Goal: Information Seeking & Learning: Learn about a topic

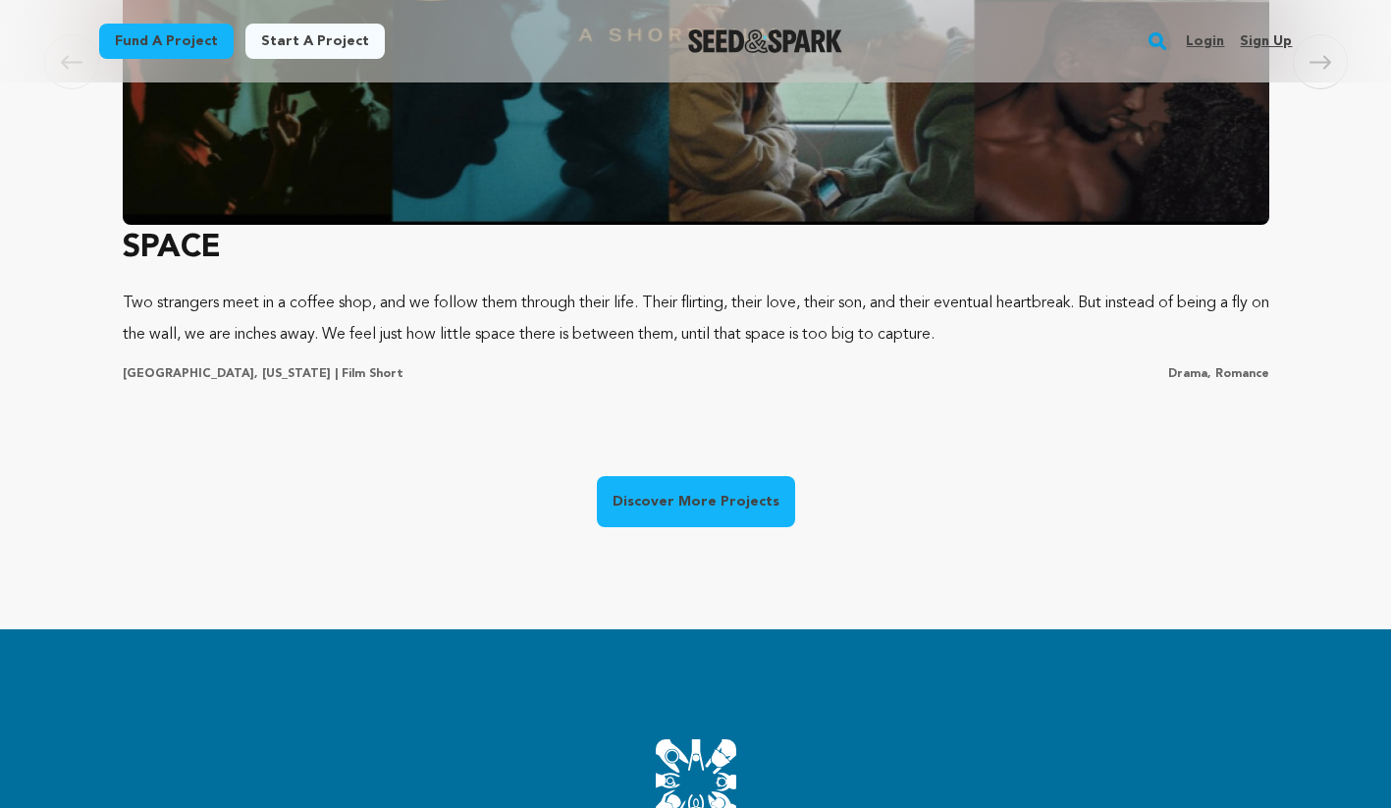
scroll to position [1581, 0]
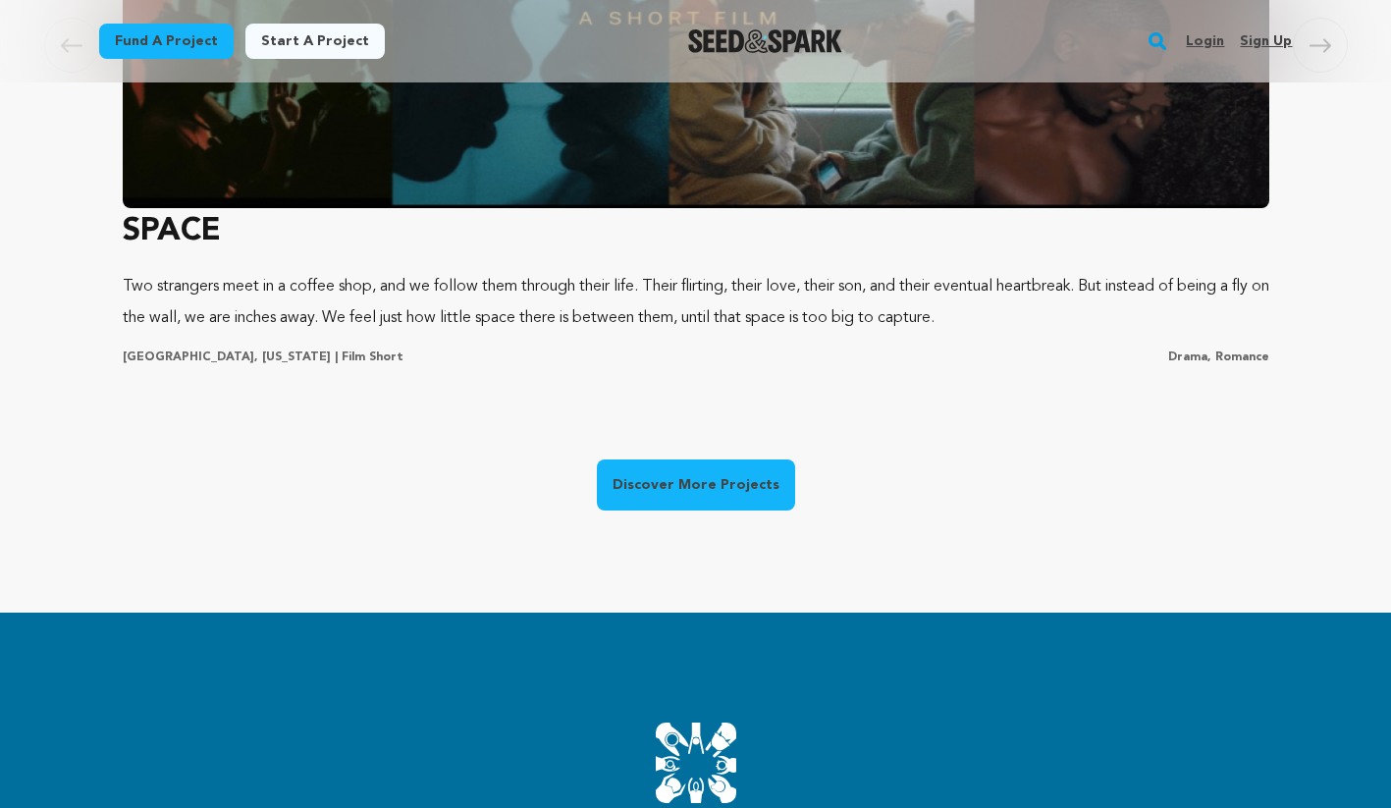
click at [701, 491] on link "Discover More Projects" at bounding box center [696, 484] width 198 height 51
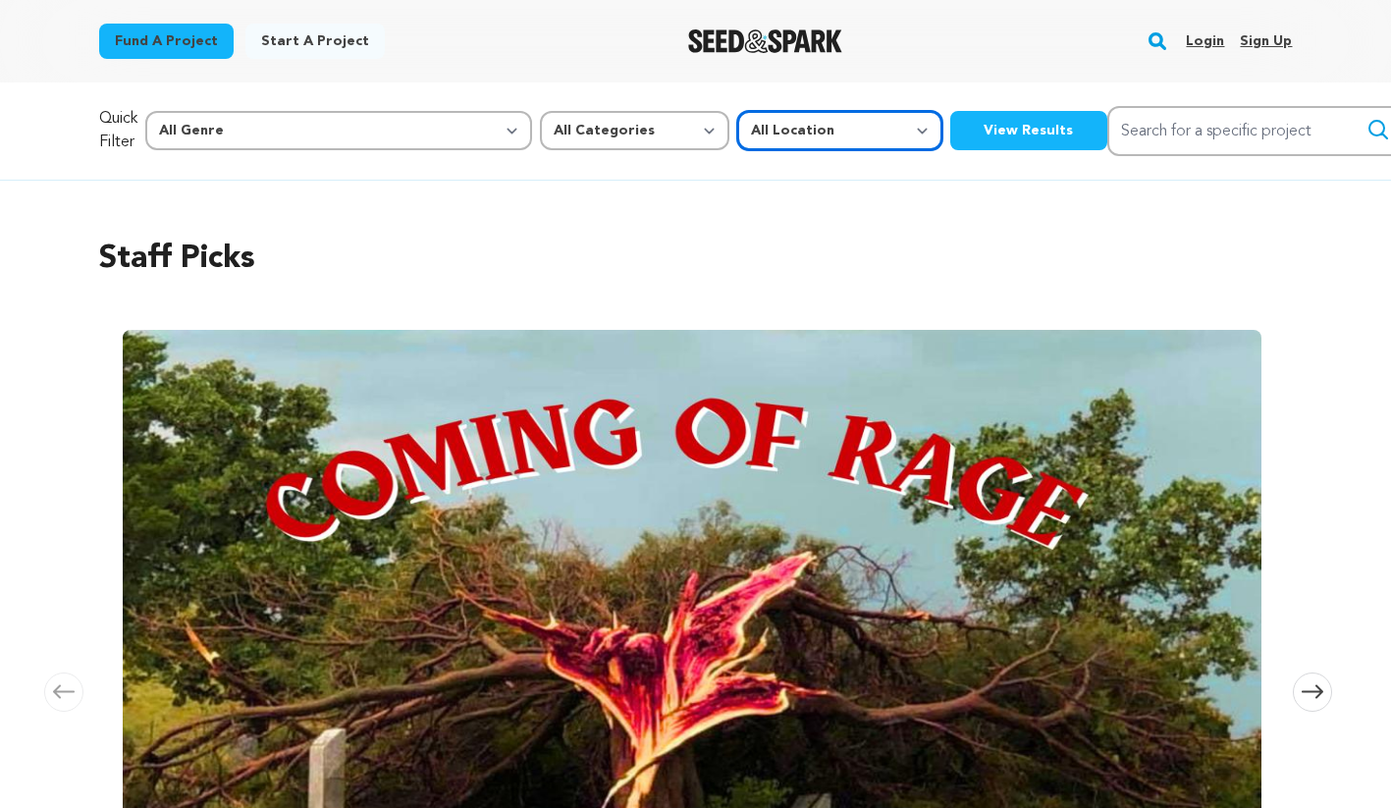
select select "1671"
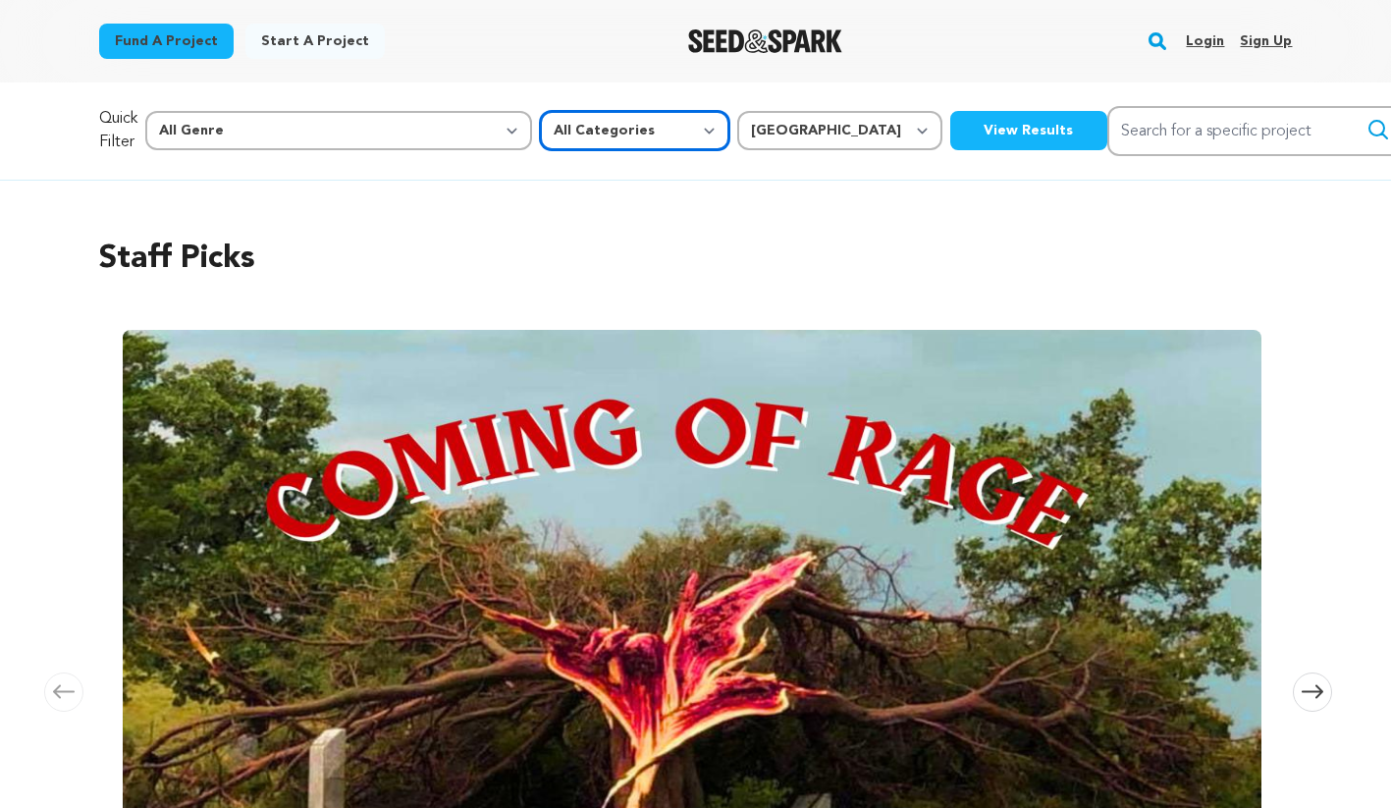
select select "383"
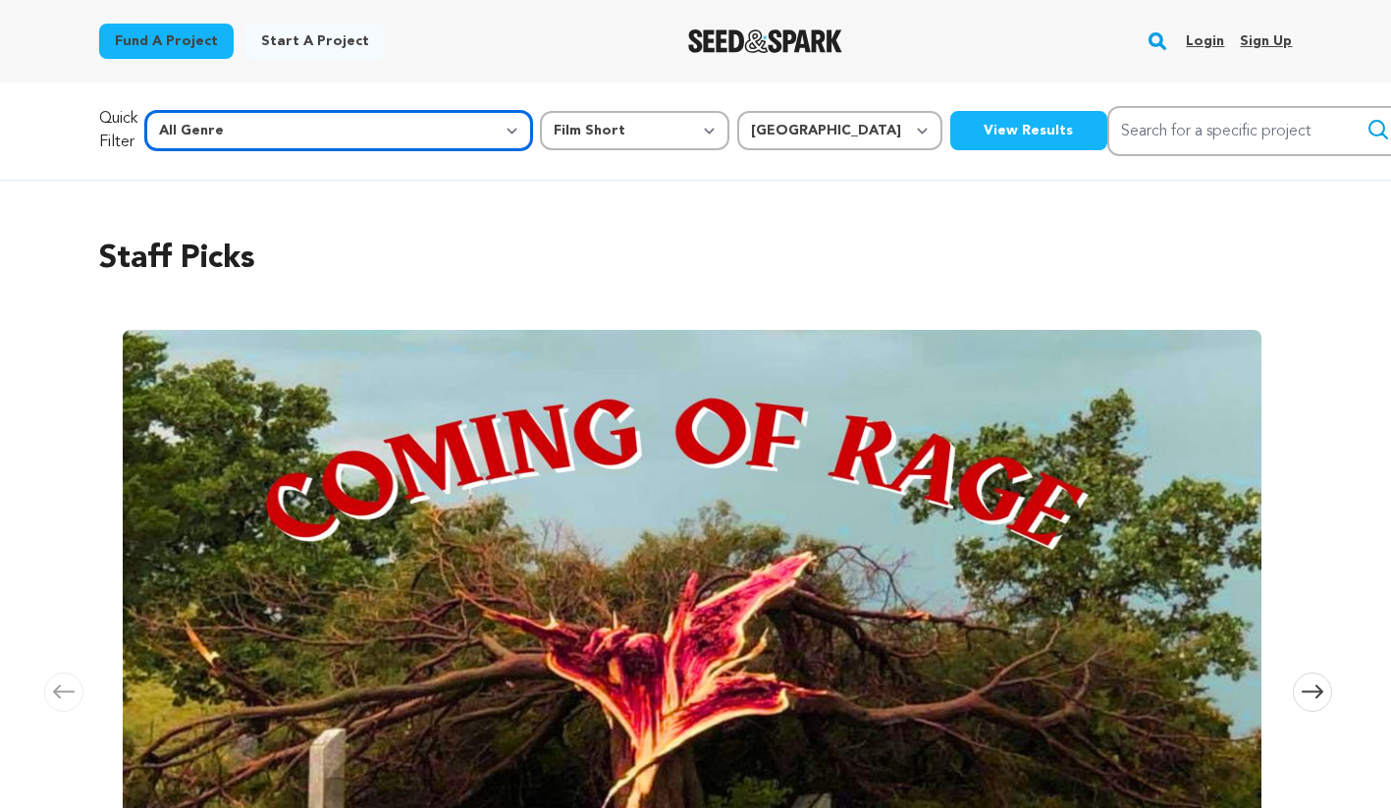
select select "5"
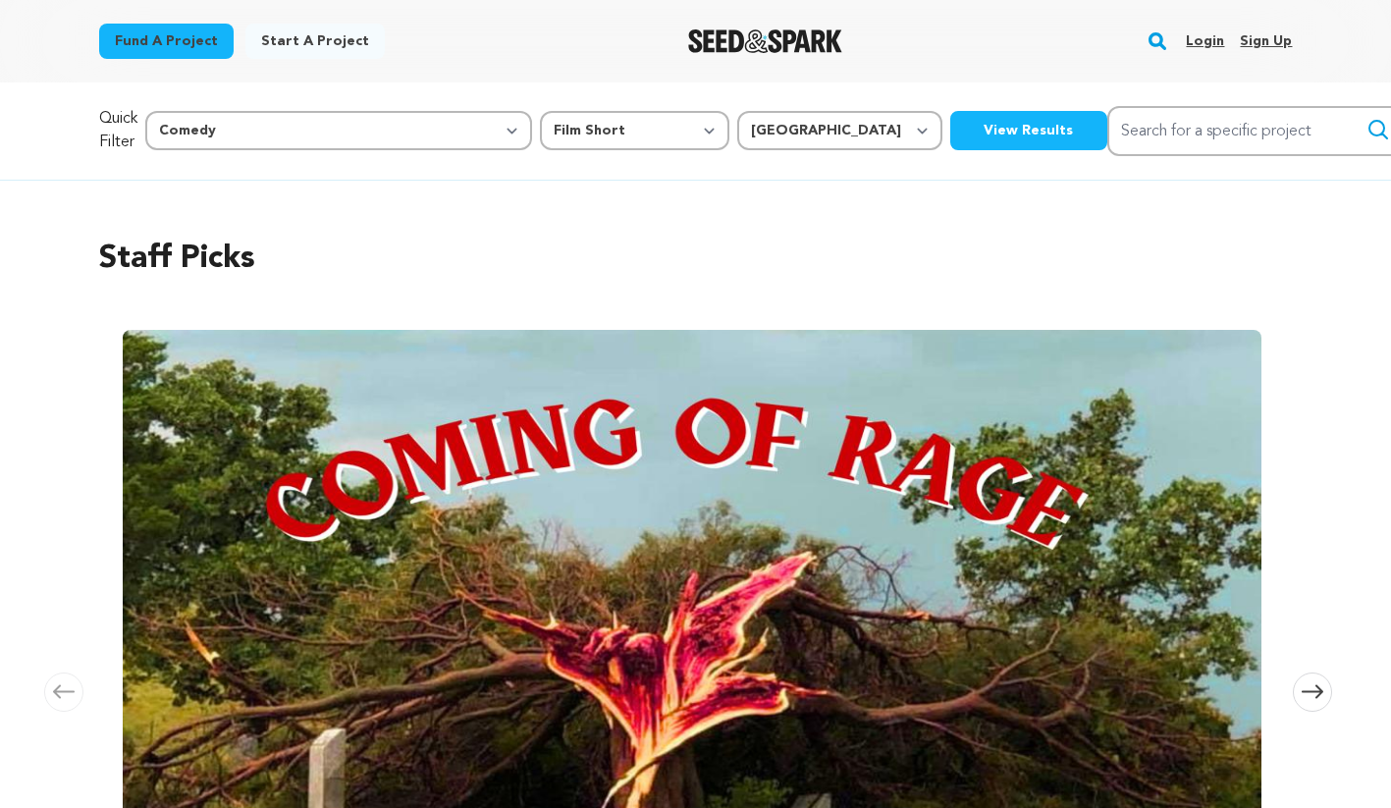
click at [950, 135] on button "View Results" at bounding box center [1028, 130] width 157 height 39
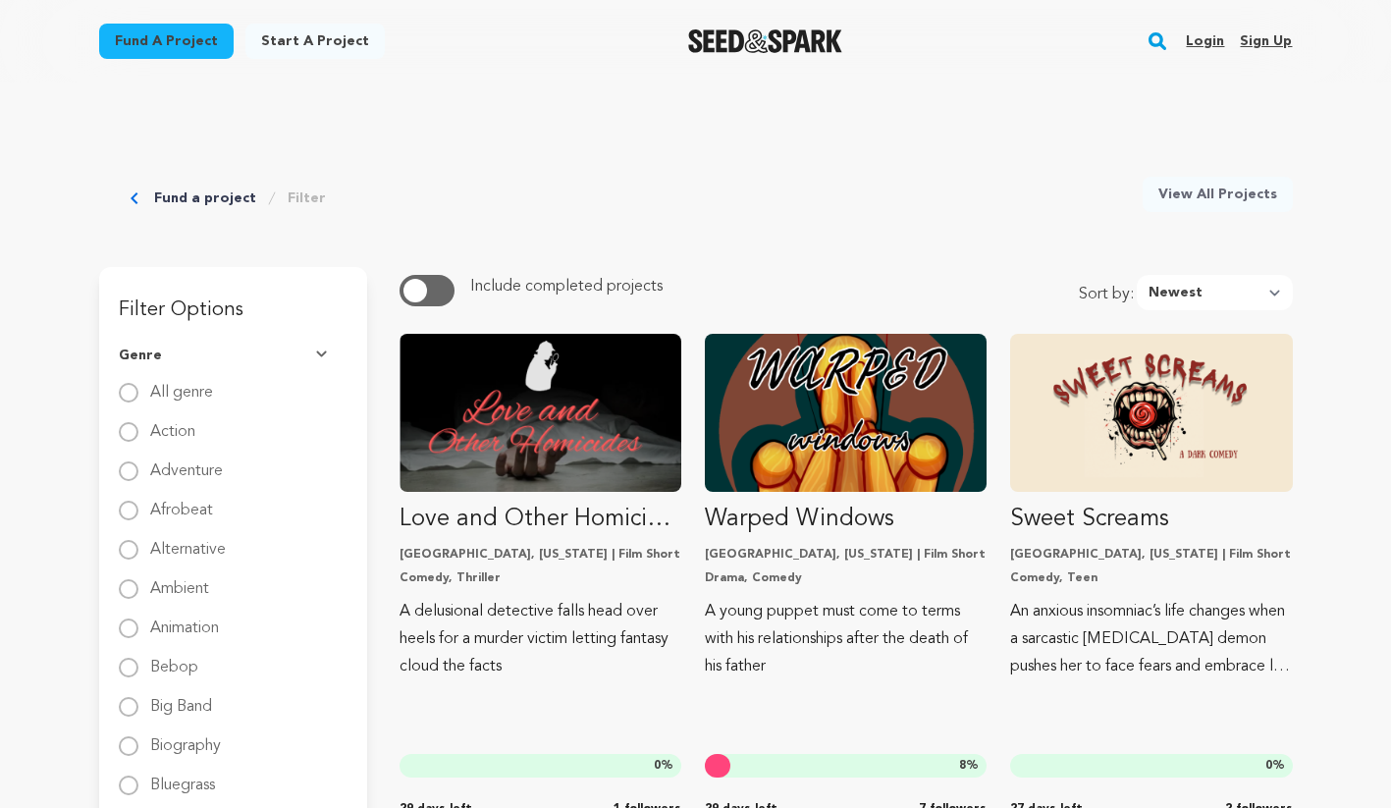
click at [1157, 40] on rect "button" at bounding box center [1157, 41] width 24 height 24
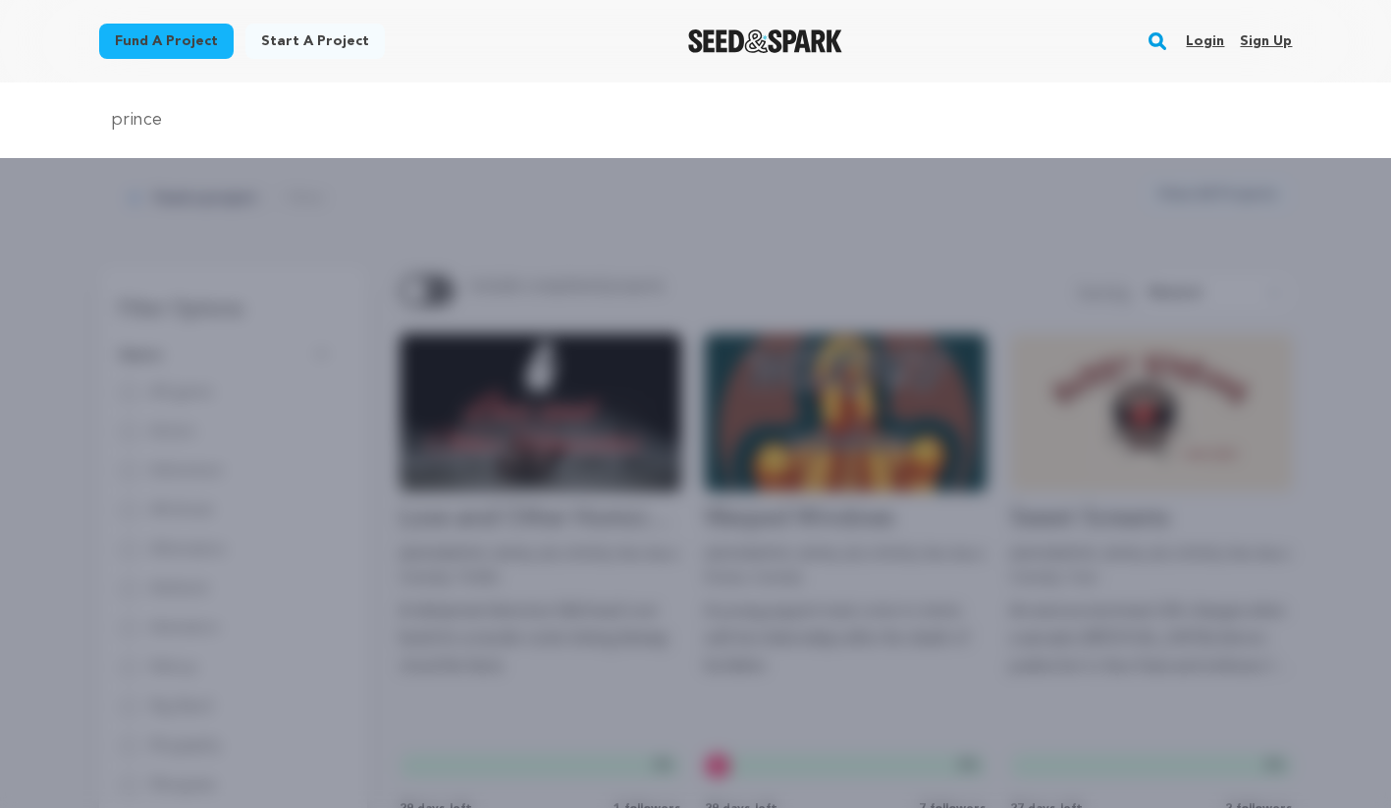
type input "prince"
